Goal: Navigation & Orientation: Understand site structure

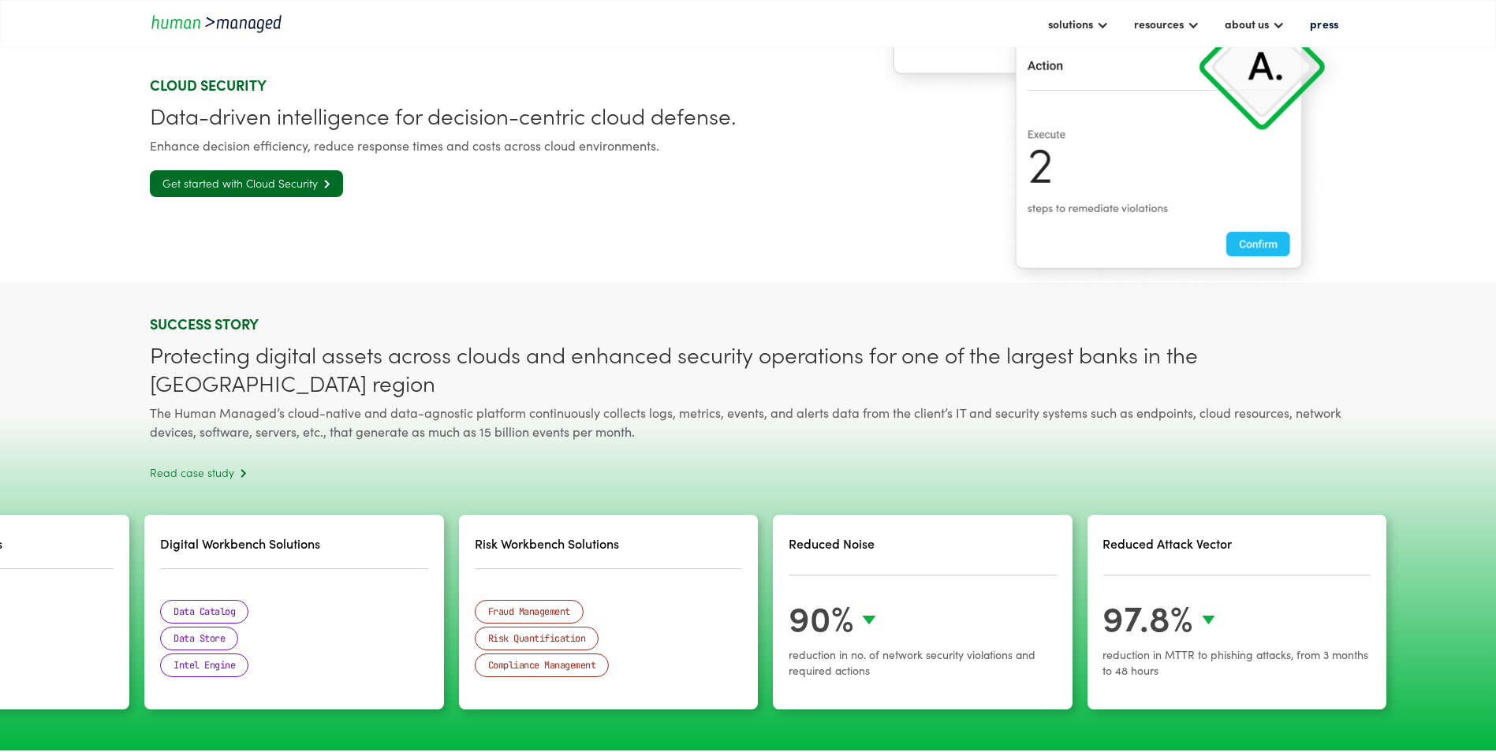
scroll to position [3944, 0]
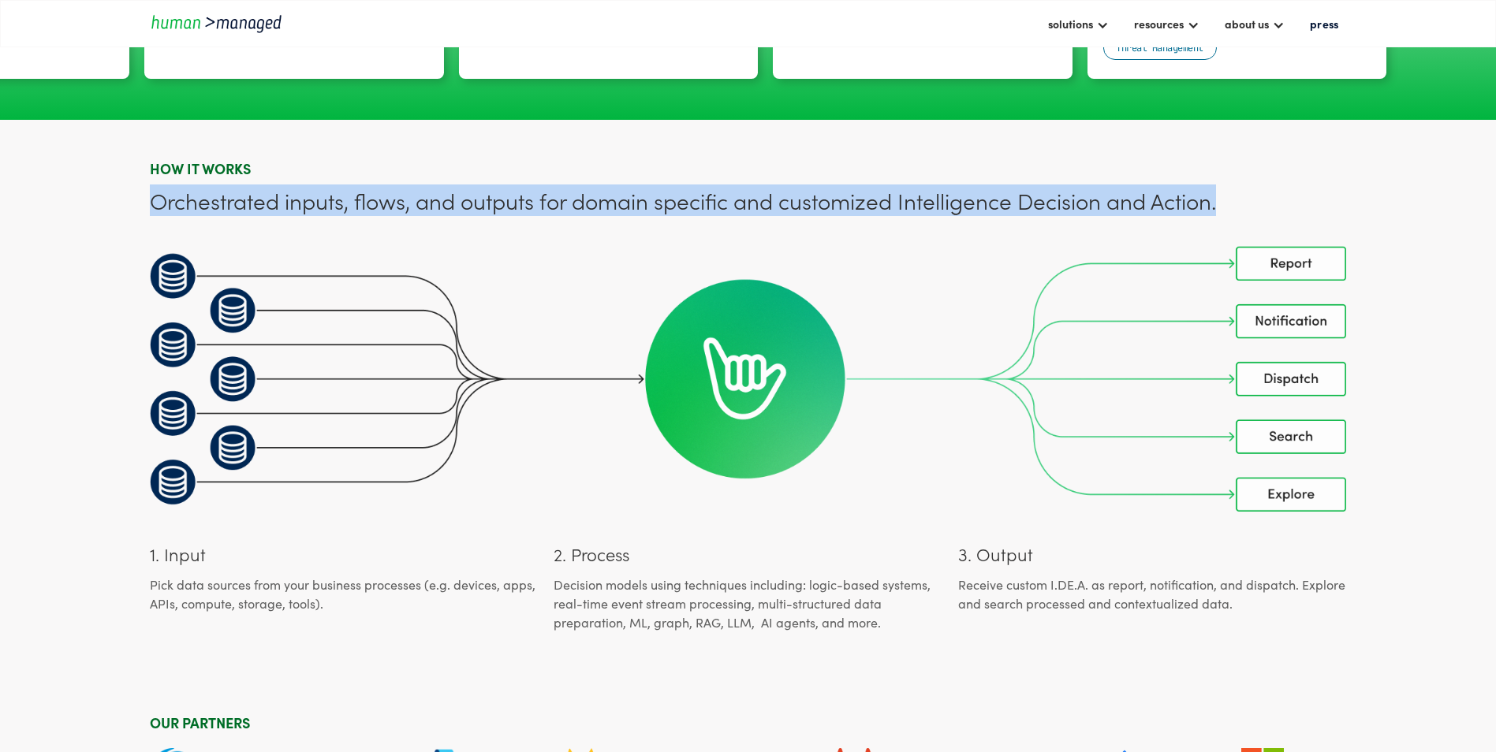
drag, startPoint x: 140, startPoint y: 179, endPoint x: 1247, endPoint y: 198, distance: 1107.5
click at [1193, 198] on section "HOW IT WORKS Orchestrated inputs, flows, and outputs for domain specific and cu…" at bounding box center [748, 392] width 1496 height 544
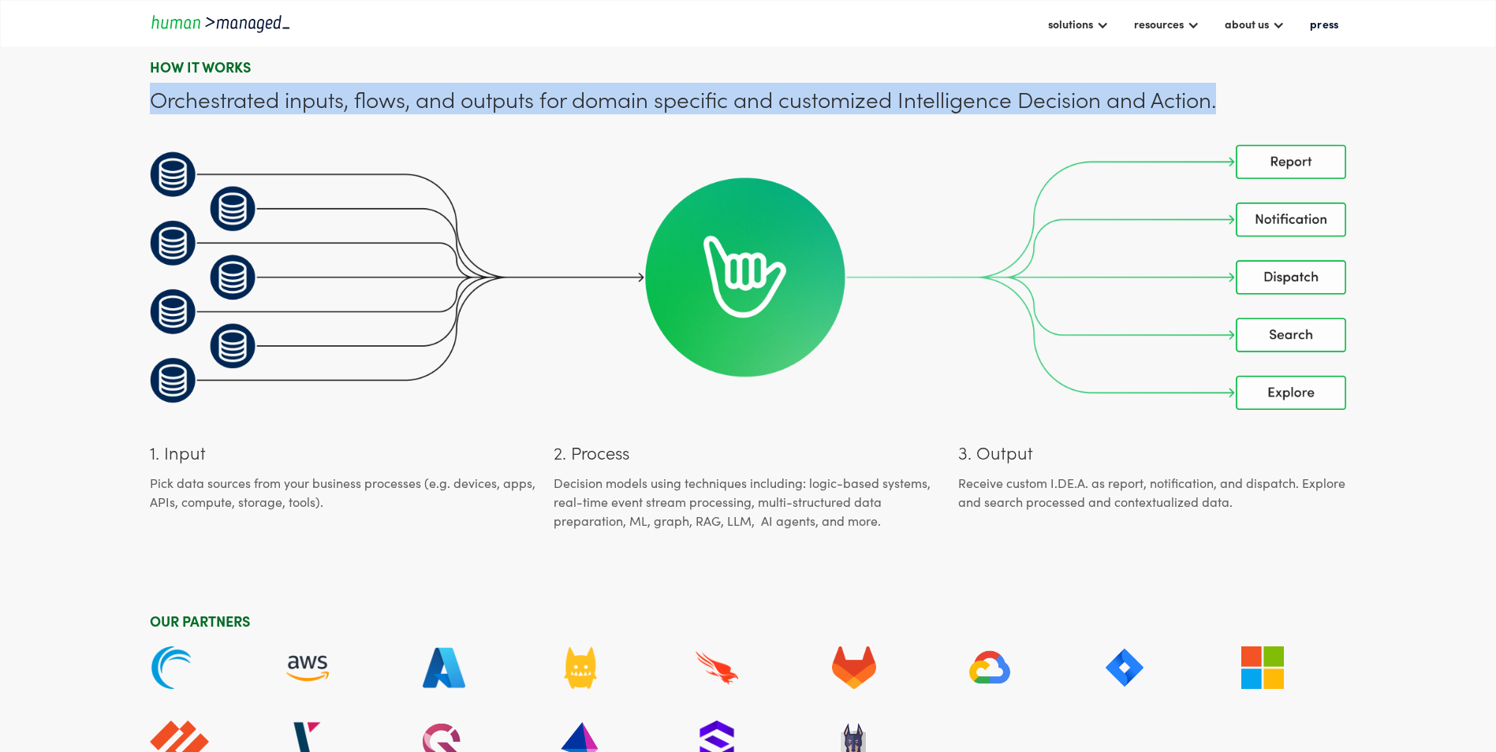
scroll to position [4259, 0]
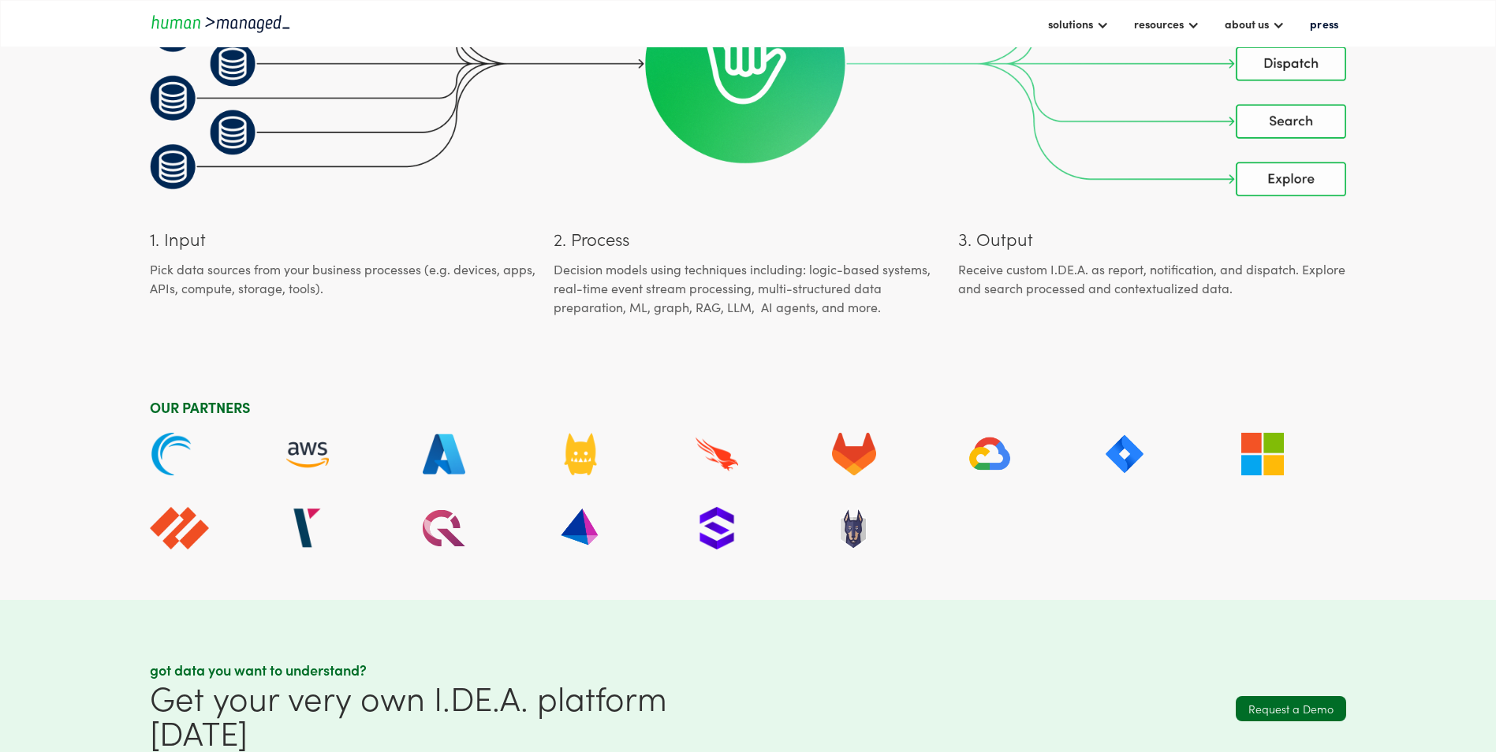
click at [1193, 163] on img at bounding box center [748, 64] width 1197 height 267
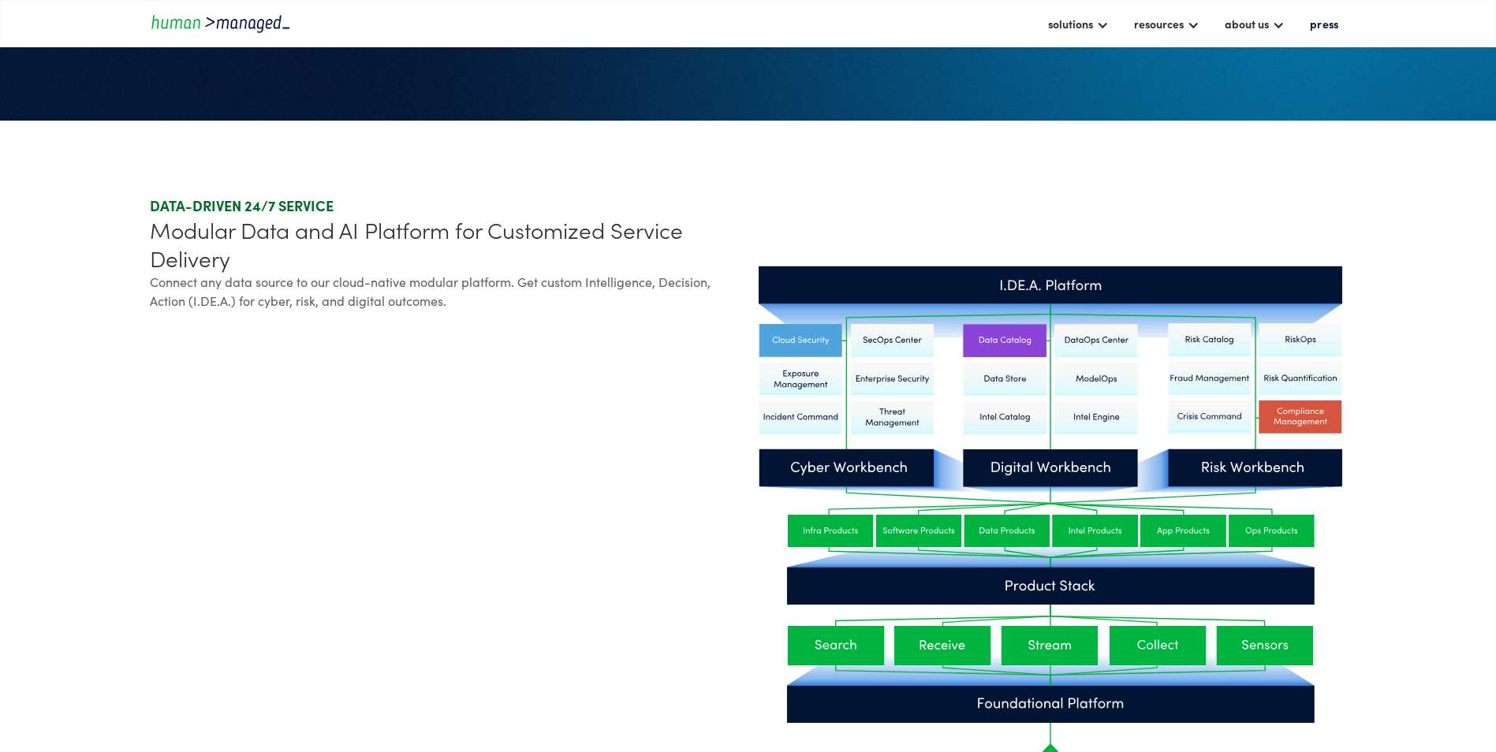
scroll to position [0, 0]
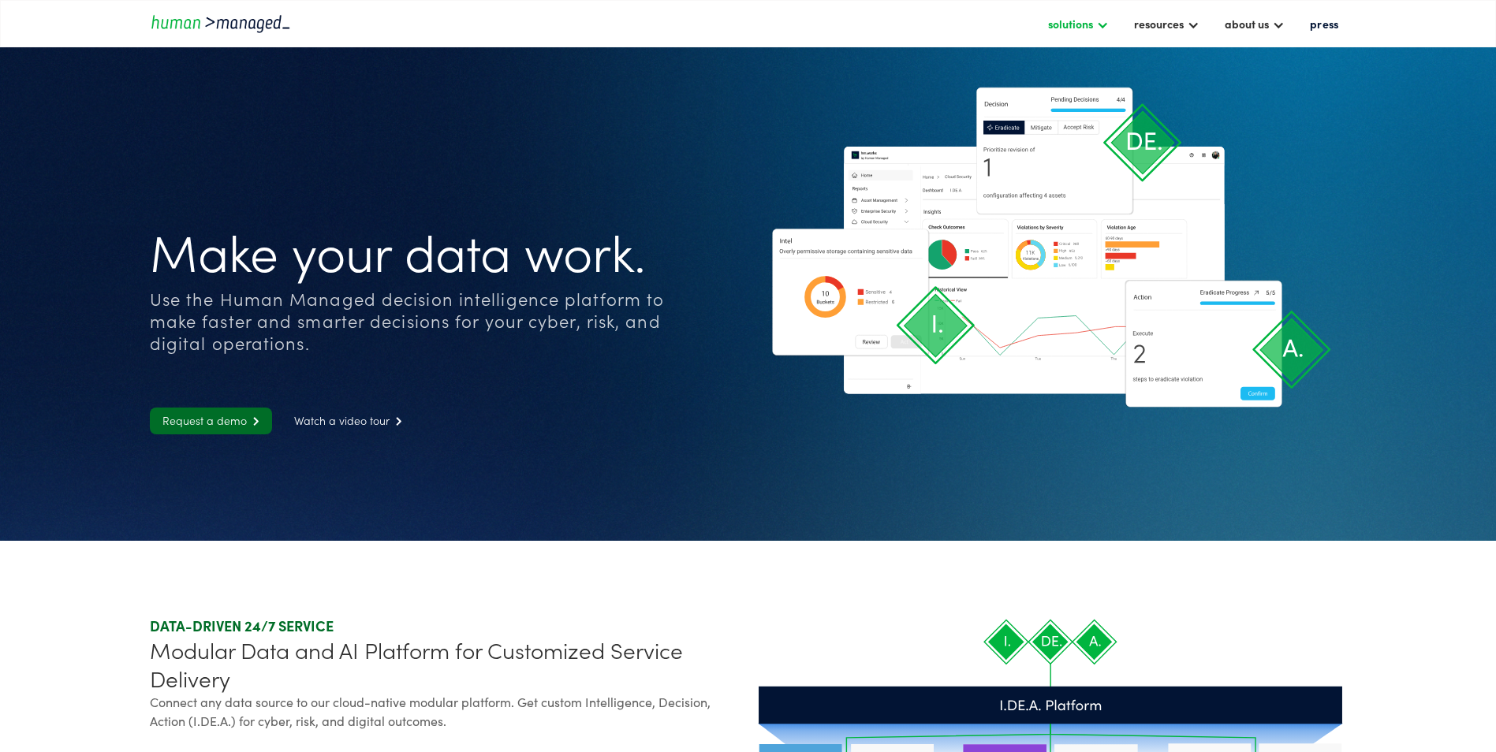
click at [1101, 26] on div at bounding box center [1102, 23] width 13 height 13
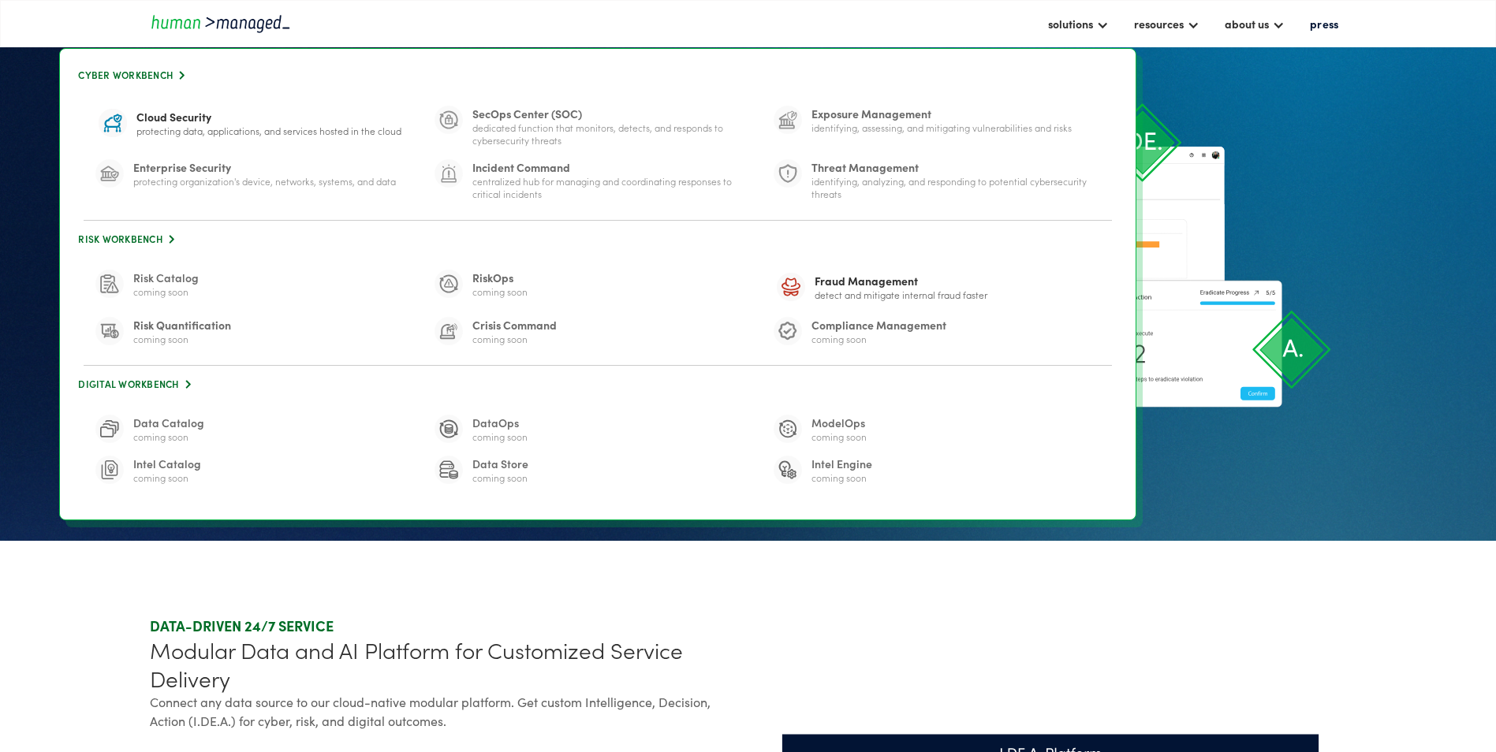
click at [552, 121] on div "Dedicated function that monitors, detects, and responds to cybersecurity threats" at bounding box center [616, 133] width 289 height 25
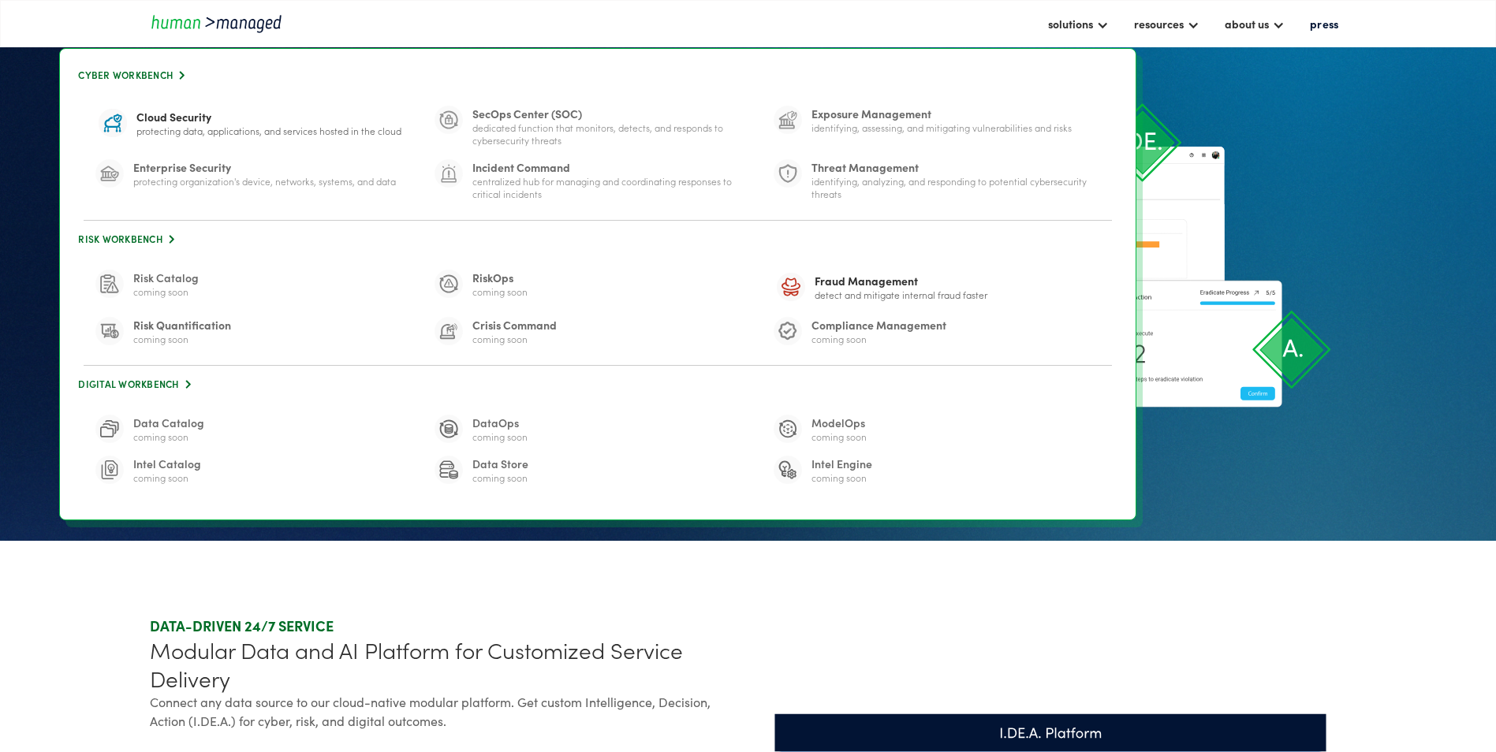
click at [547, 186] on div "Centralized hub for managing and coordinating responses to critical incidents" at bounding box center [616, 187] width 289 height 25
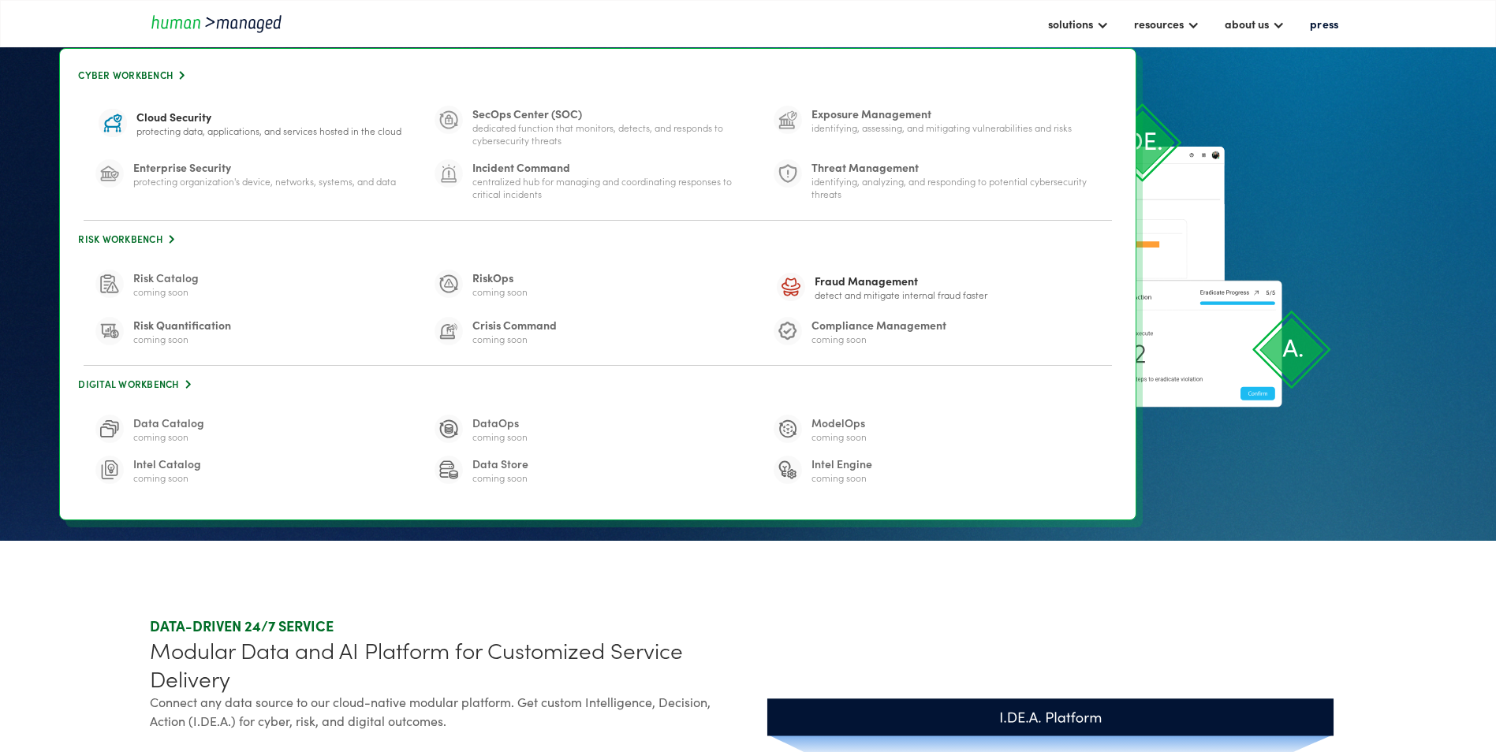
click at [356, 193] on link "Enterprise Security Protecting organization's device, networks, systems, and da…" at bounding box center [258, 179] width 327 height 41
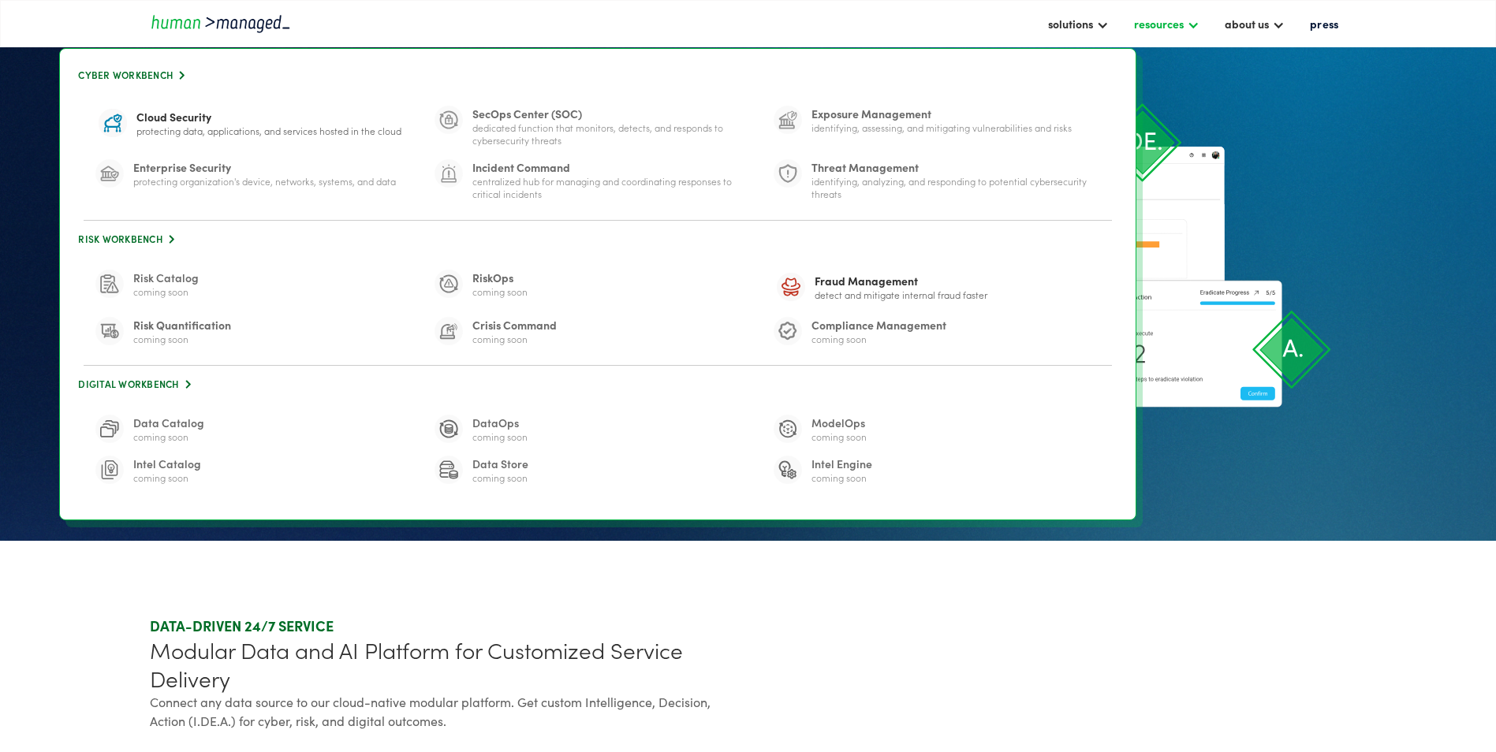
click at [1182, 22] on div "resources" at bounding box center [1159, 23] width 50 height 19
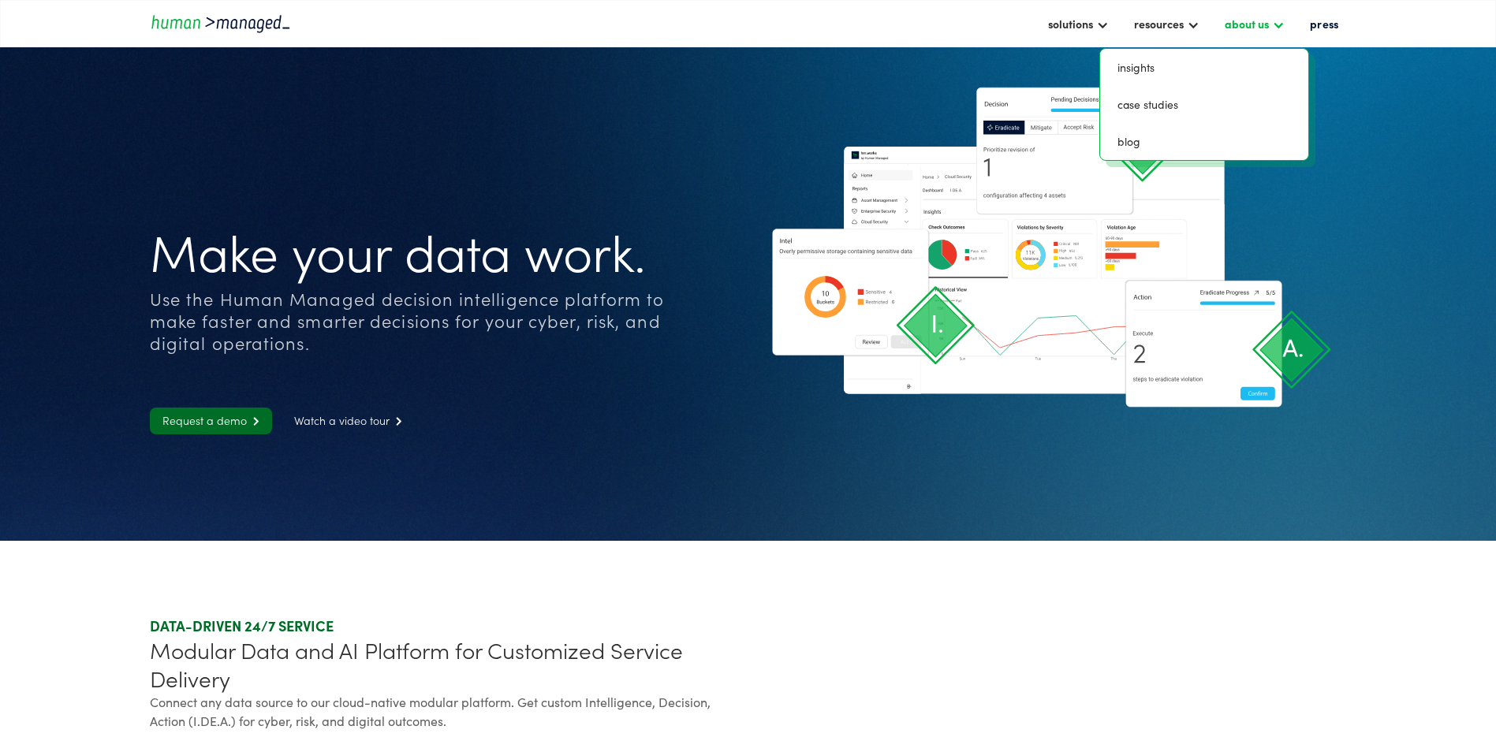
click at [1193, 24] on div "about us" at bounding box center [1247, 23] width 44 height 19
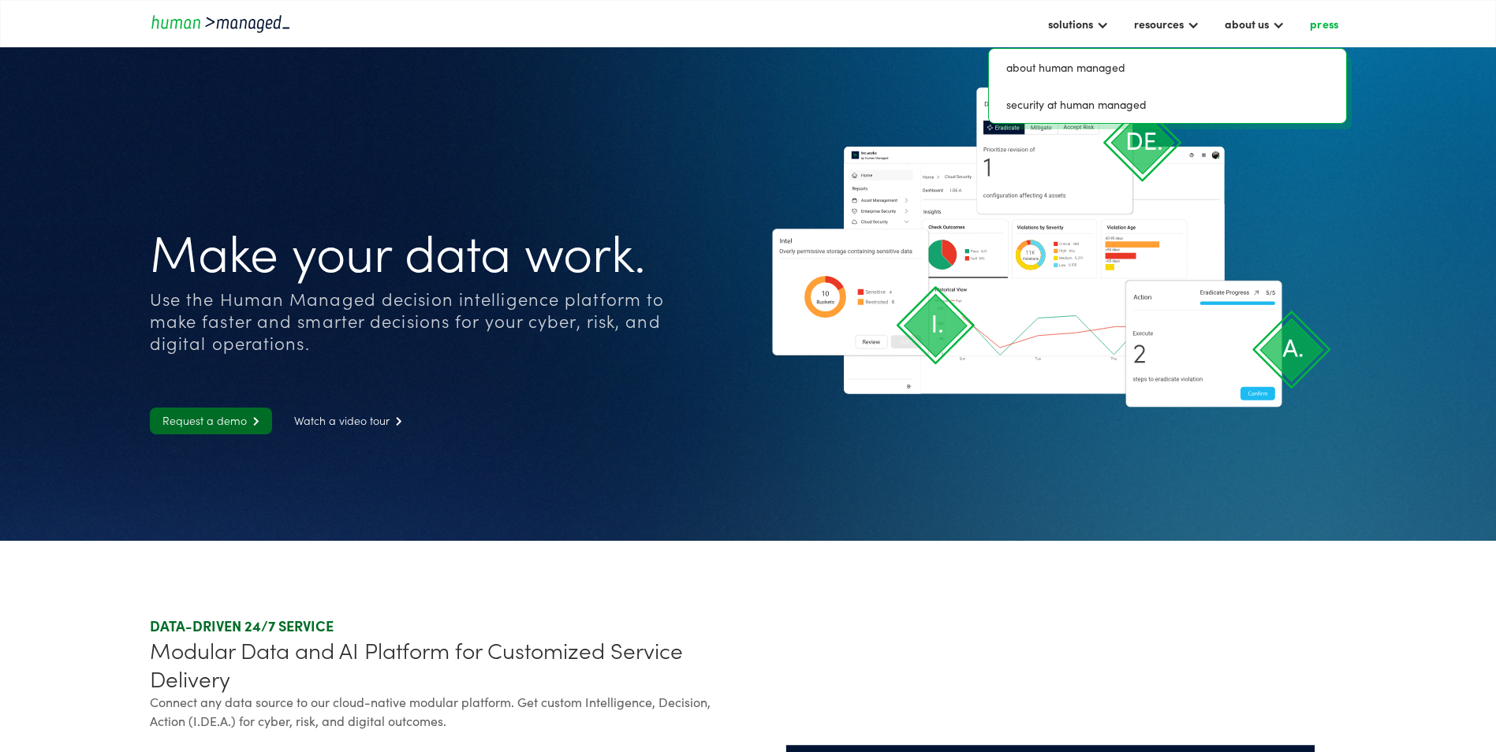
click at [1193, 22] on link "press" at bounding box center [1324, 23] width 44 height 27
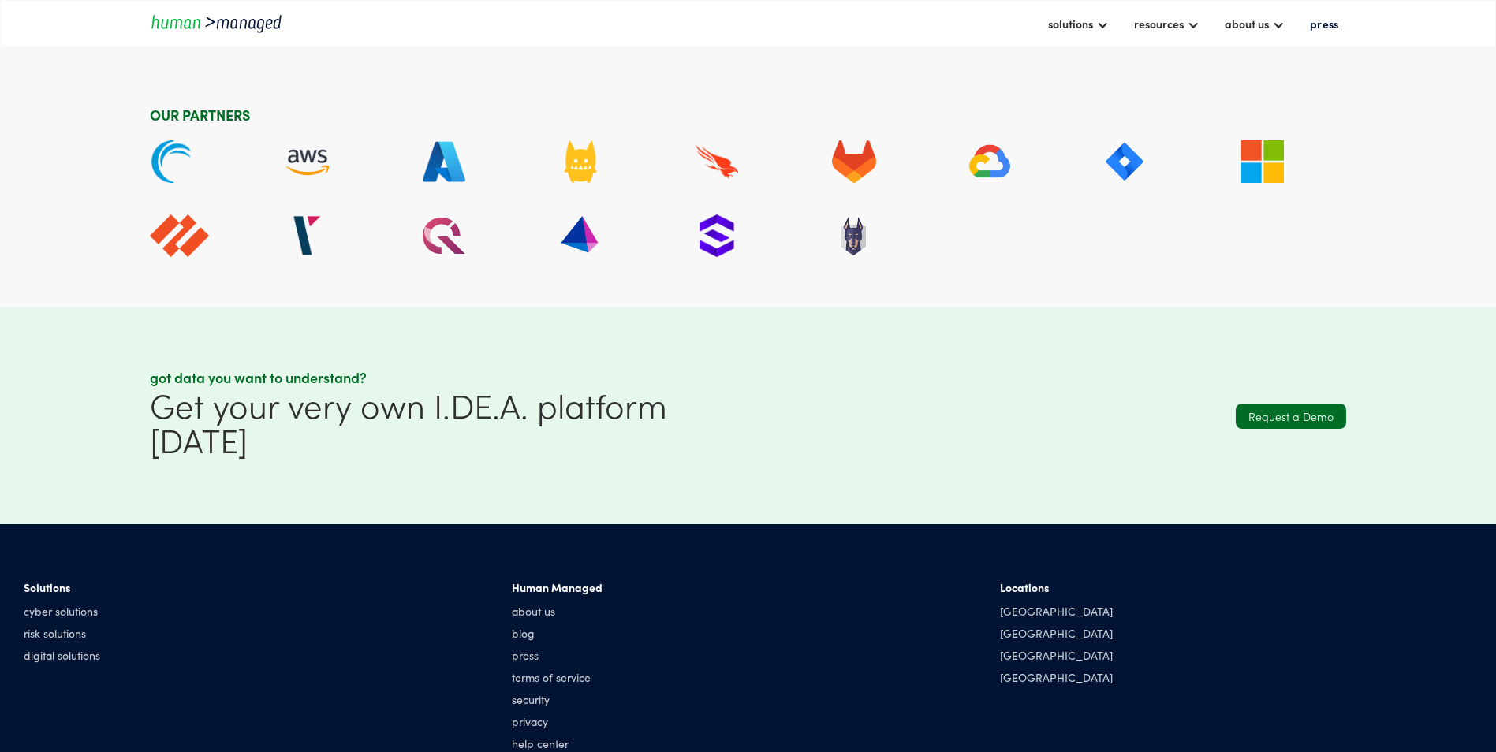
scroll to position [4722, 0]
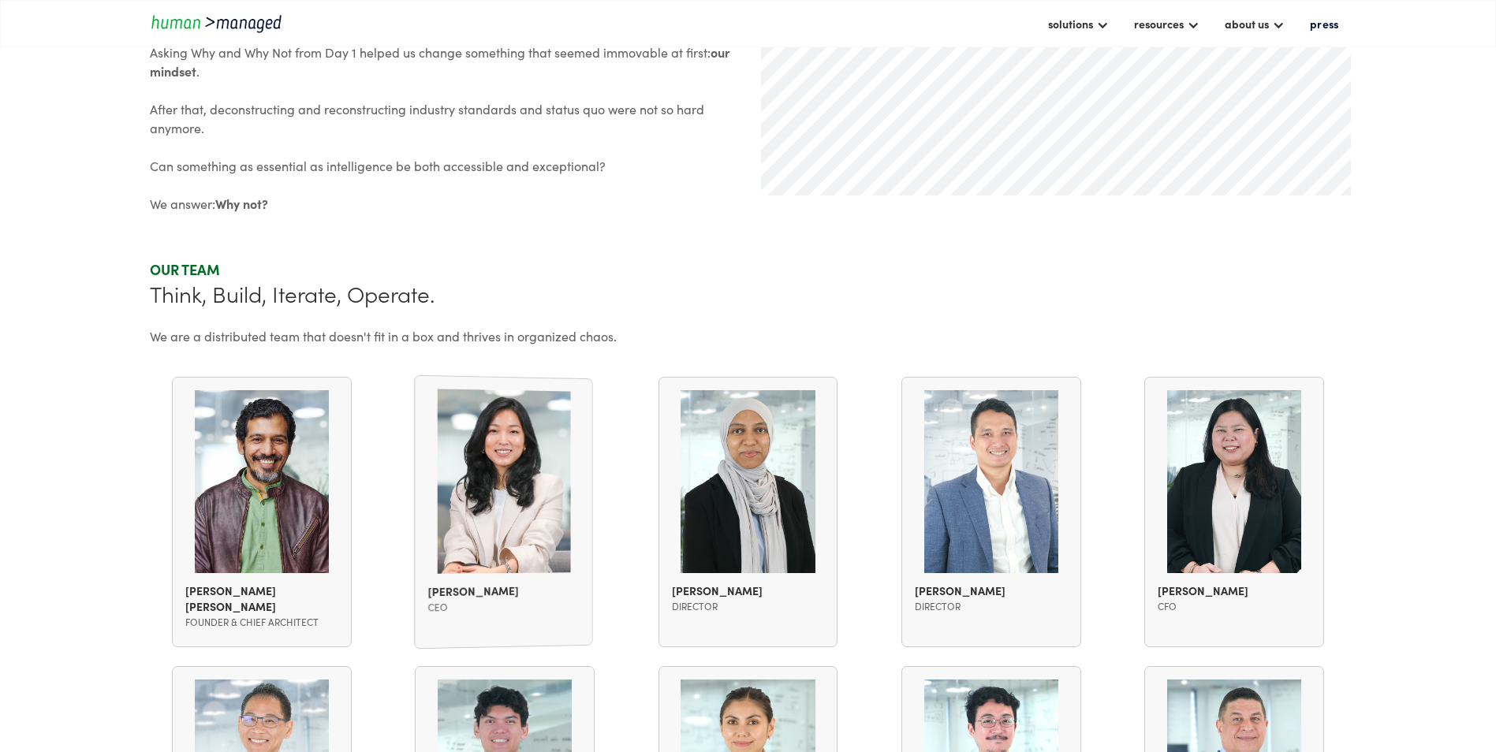
scroll to position [946, 0]
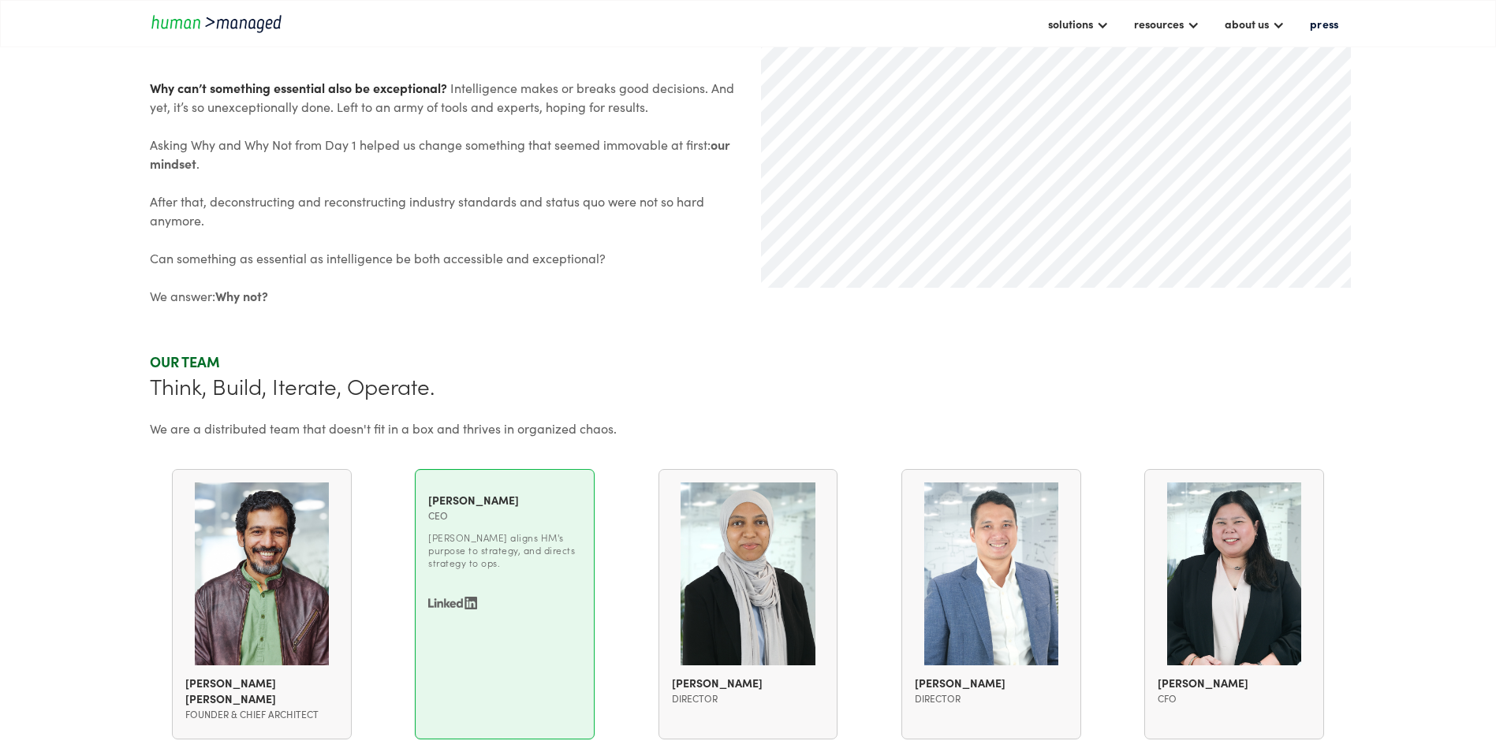
click at [237, 10] on div "solutions Link 2 Cyber Workbench  Cloud Security Protecting data, applications…" at bounding box center [748, 23] width 1197 height 27
click at [228, 25] on img "home" at bounding box center [221, 23] width 142 height 21
